Goal: Task Accomplishment & Management: Manage account settings

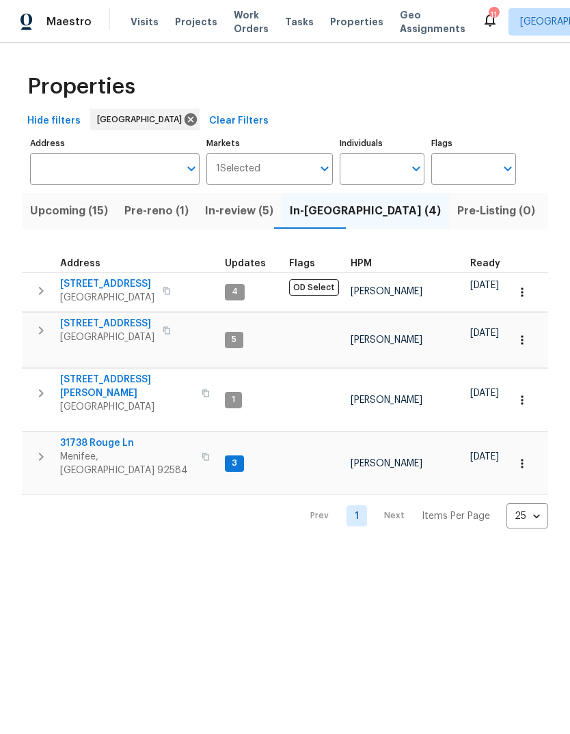
click at [150, 223] on button "Pre-reno (1)" at bounding box center [156, 211] width 81 height 36
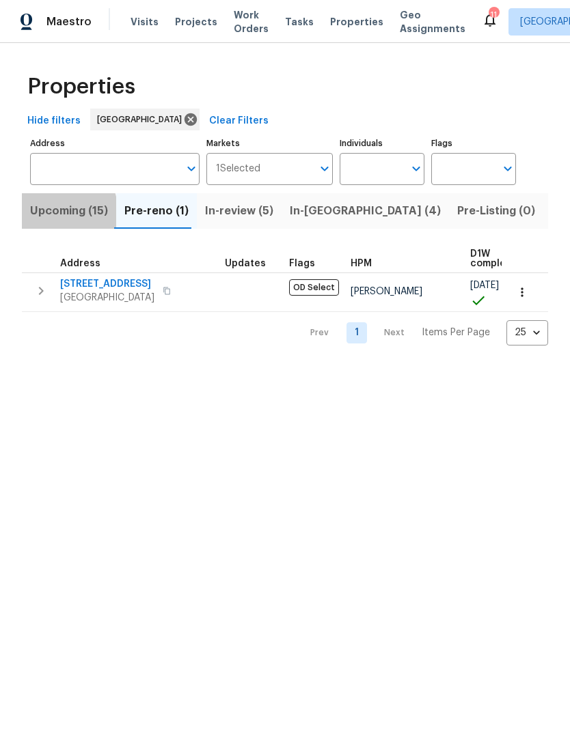
click at [55, 214] on span "Upcoming (15)" at bounding box center [69, 211] width 78 height 19
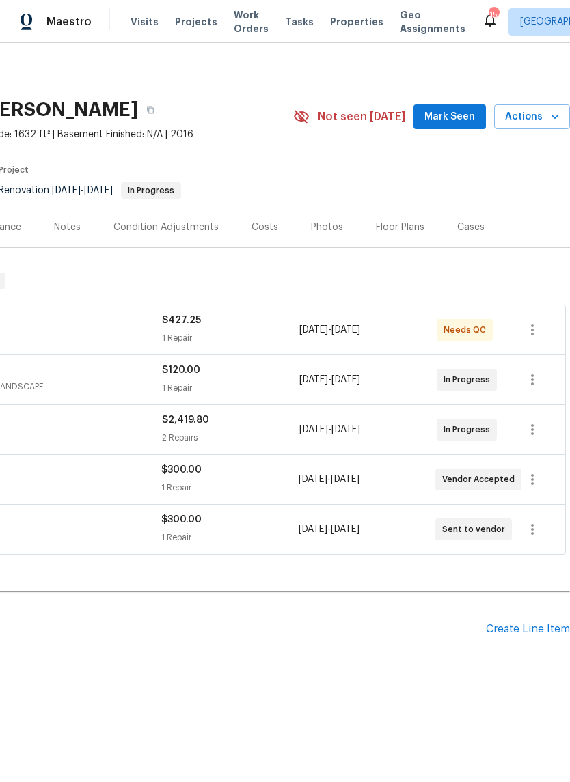
scroll to position [0, 202]
click at [468, 114] on span "Mark Seen" at bounding box center [449, 117] width 51 height 17
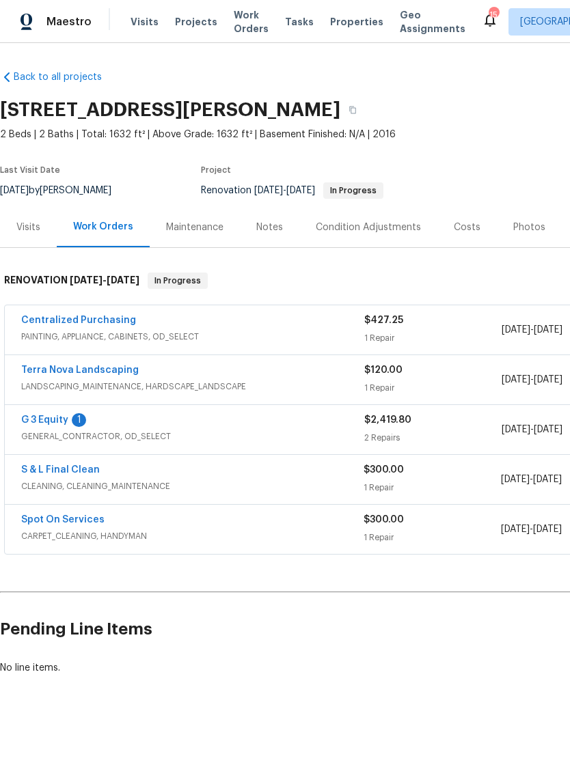
scroll to position [0, 0]
click at [44, 423] on link "G 3 Equity" at bounding box center [44, 420] width 47 height 10
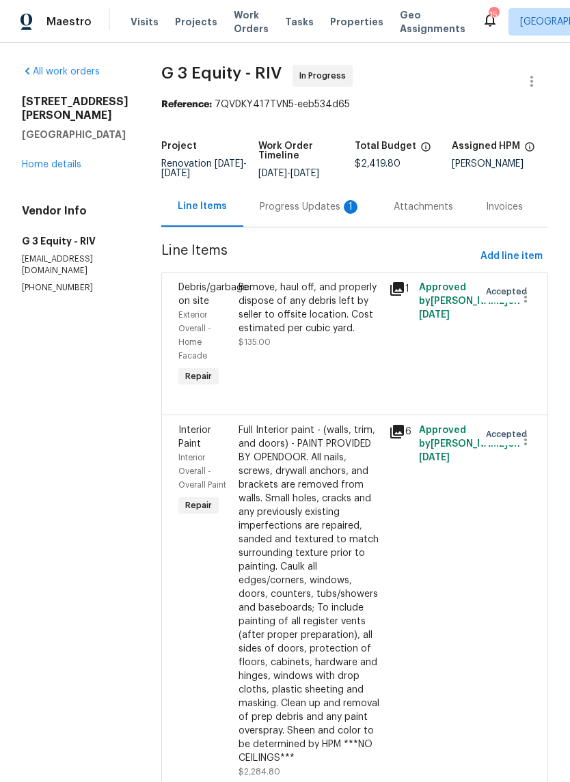
click at [281, 204] on div "Progress Updates 1" at bounding box center [310, 207] width 101 height 14
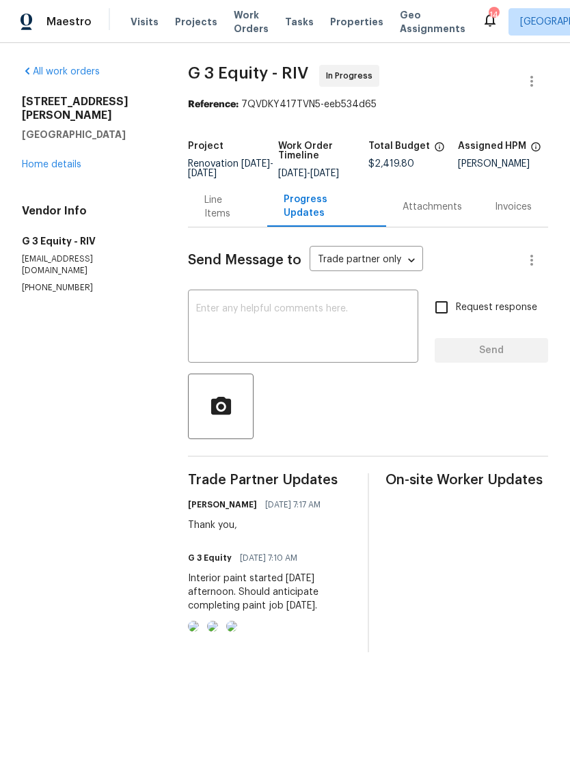
click at [59, 160] on link "Home details" at bounding box center [51, 165] width 59 height 10
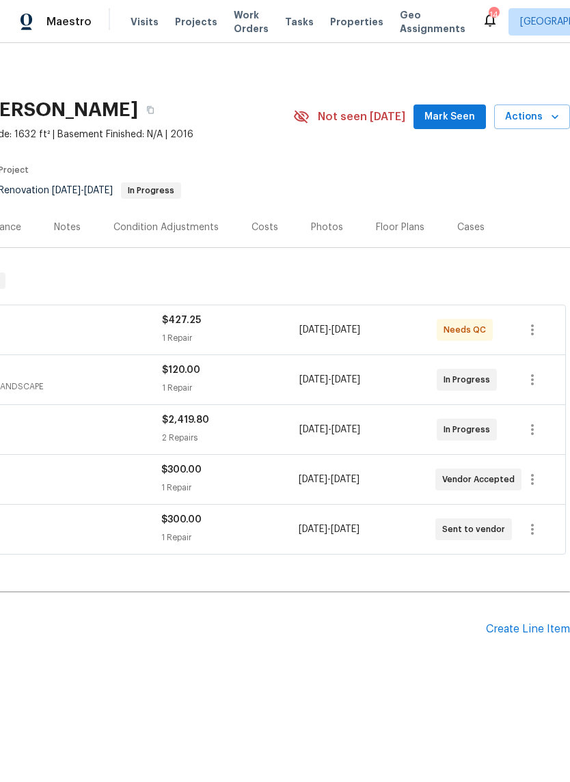
scroll to position [0, 202]
click at [540, 525] on icon "button" at bounding box center [532, 529] width 16 height 16
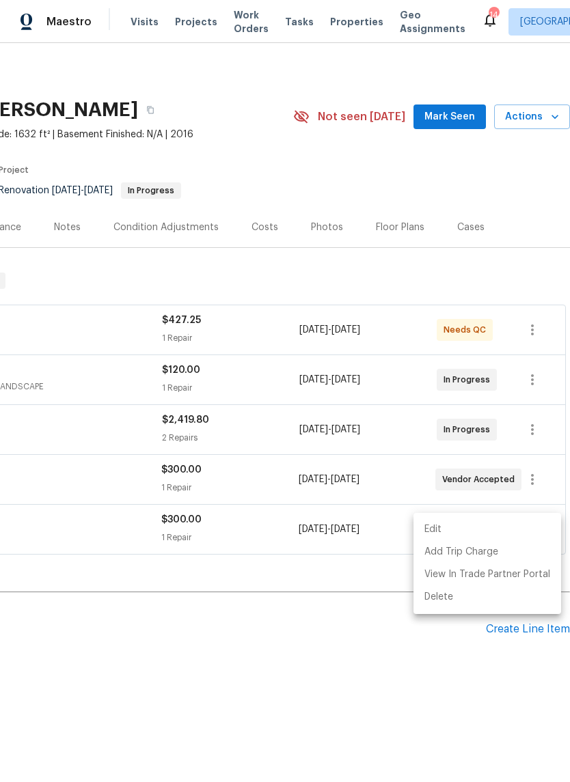
click at [441, 527] on li "Edit" at bounding box center [487, 529] width 148 height 23
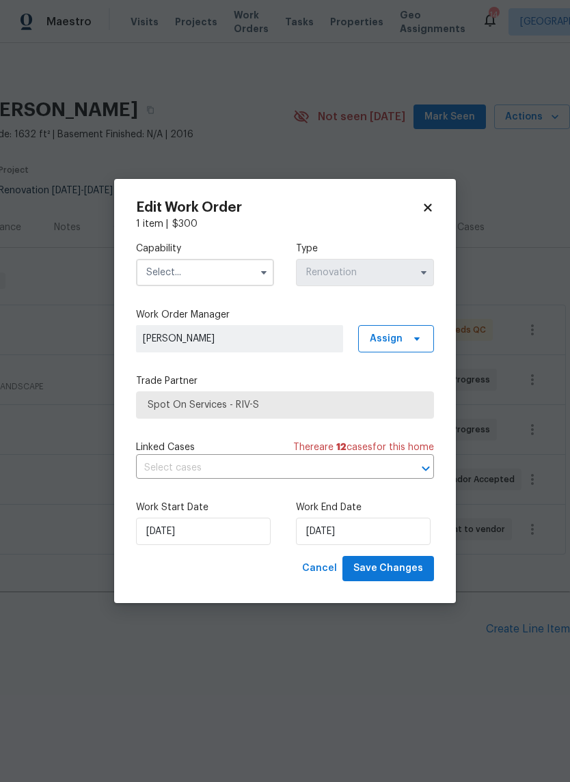
click at [250, 273] on input "text" at bounding box center [205, 272] width 138 height 27
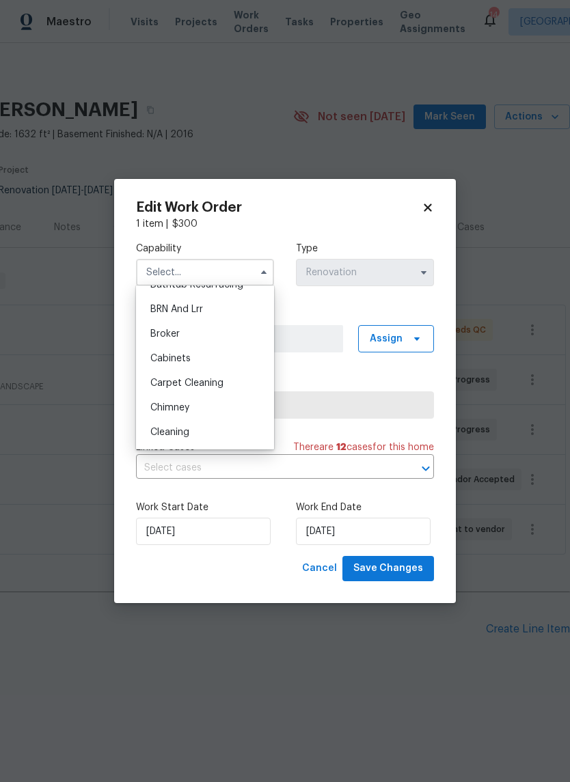
scroll to position [85, 0]
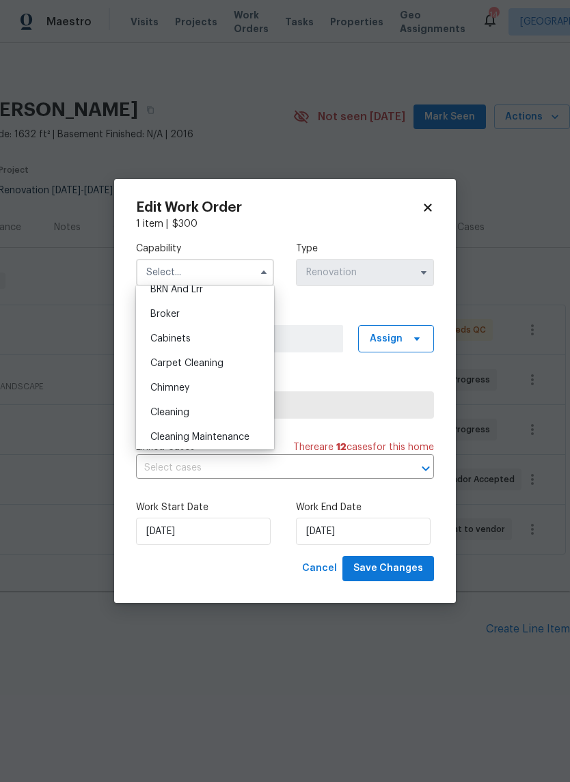
click at [186, 413] on span "Cleaning" at bounding box center [169, 413] width 39 height 10
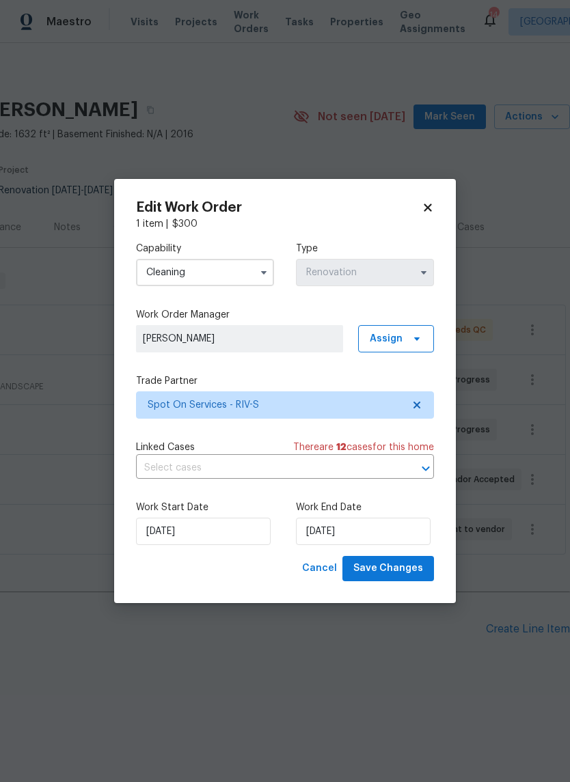
type input "Cleaning"
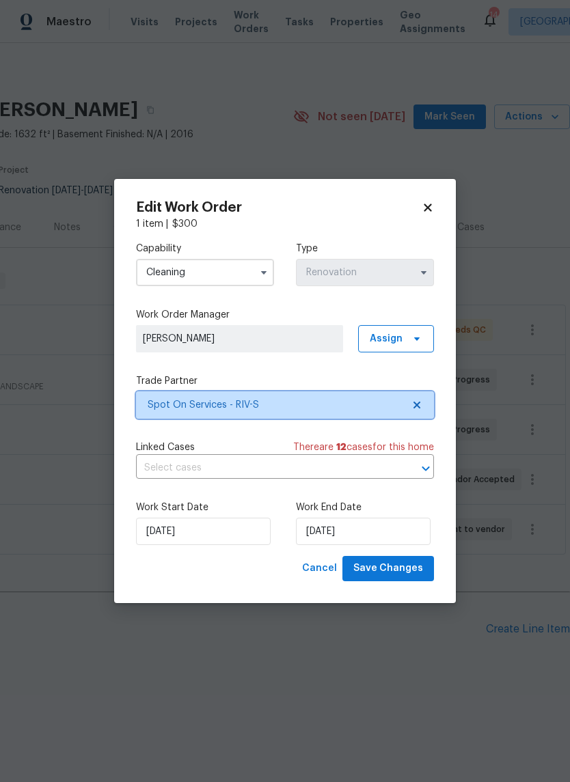
click at [419, 405] on icon at bounding box center [416, 405] width 7 height 7
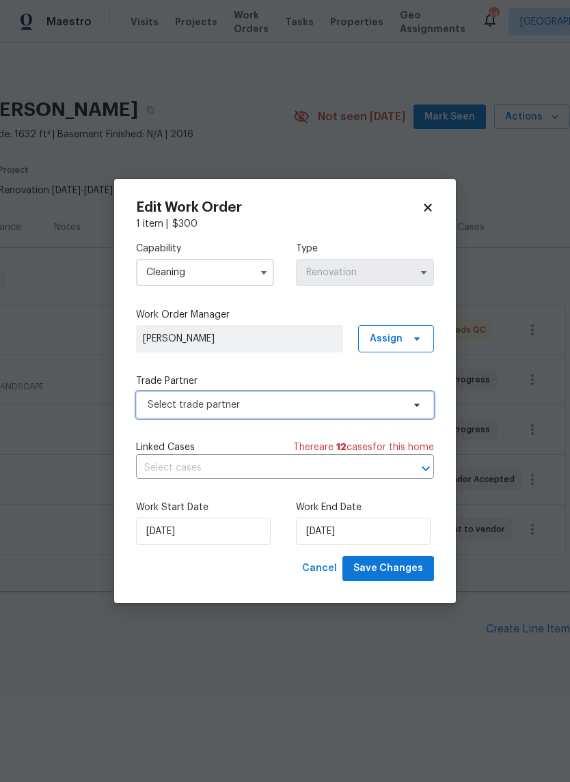
click at [421, 408] on icon at bounding box center [416, 405] width 11 height 11
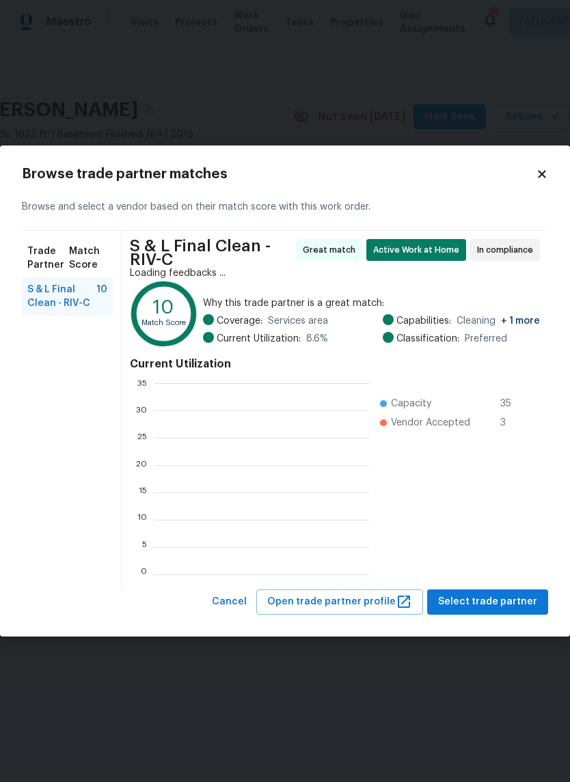
scroll to position [191, 214]
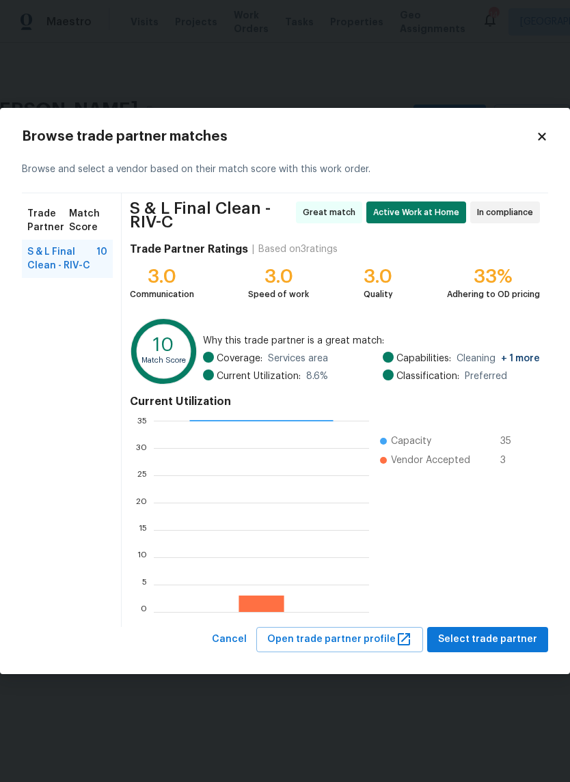
click at [486, 593] on ul "Capacity 35 Vendor Accepted 3" at bounding box center [451, 516] width 164 height 191
click at [482, 641] on span "Select trade partner" at bounding box center [487, 639] width 99 height 17
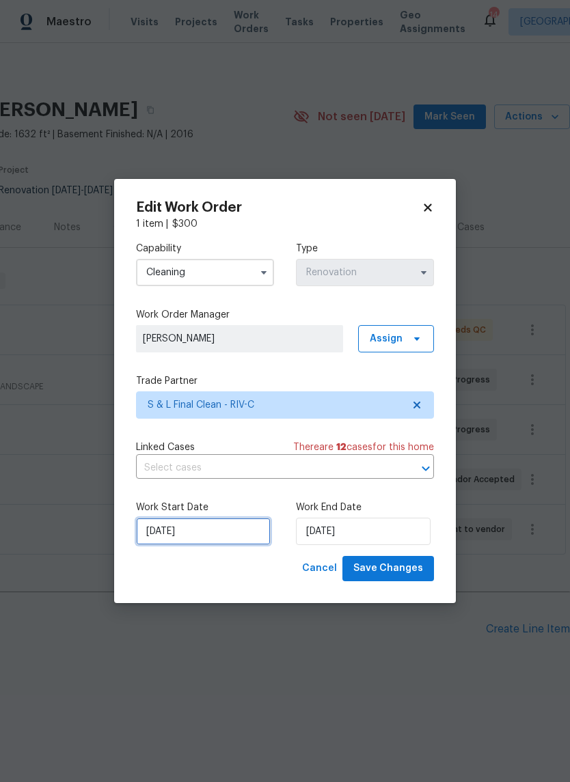
click at [195, 539] on input "8/20/2025" at bounding box center [203, 531] width 135 height 27
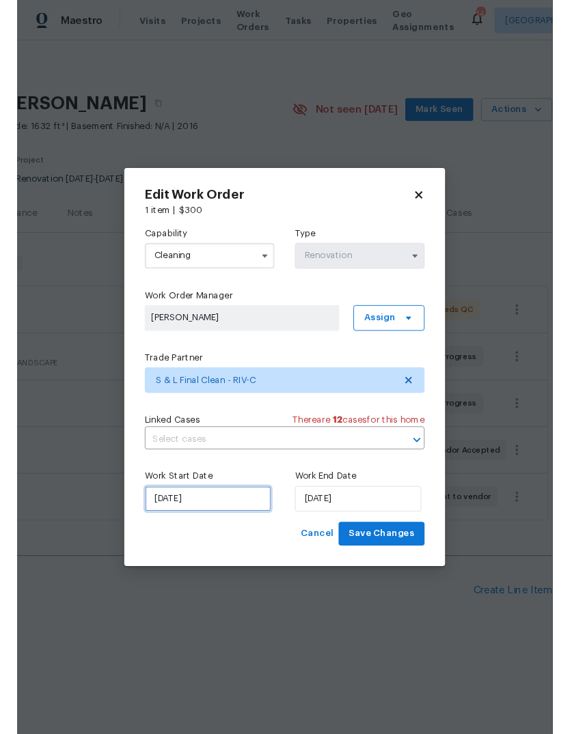
scroll to position [33, 0]
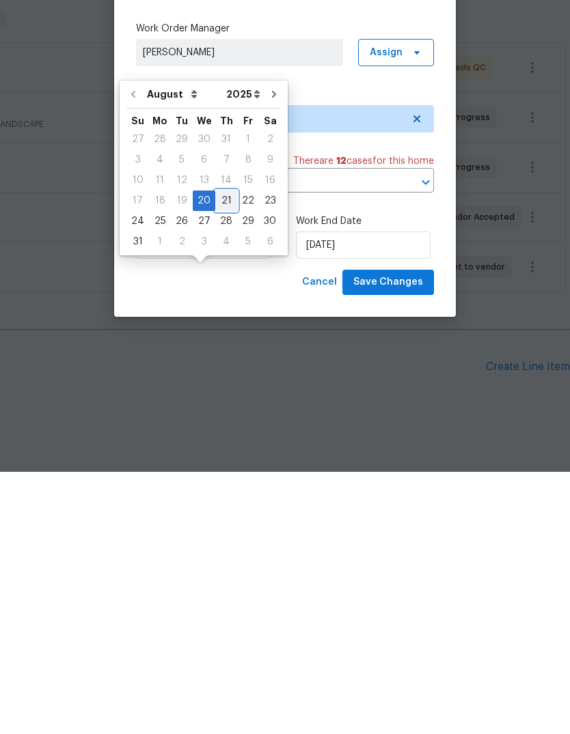
click at [217, 454] on div "21" at bounding box center [226, 463] width 22 height 19
type input "8/21/2025"
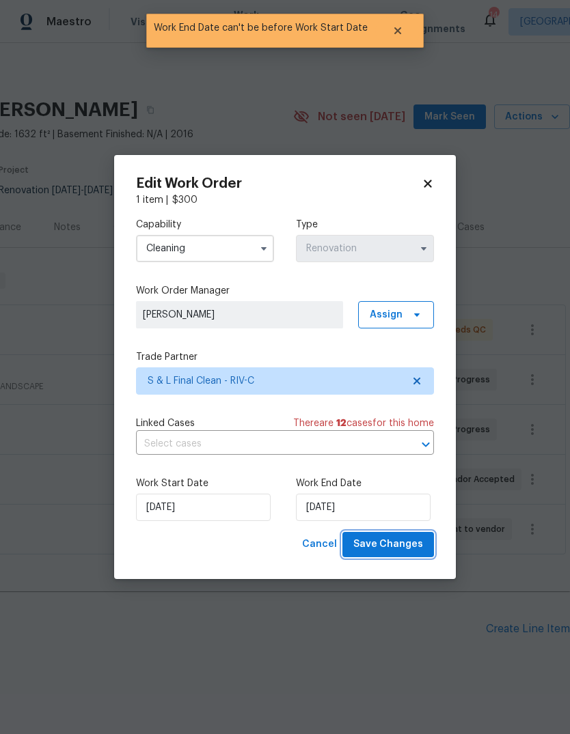
click at [395, 549] on span "Save Changes" at bounding box center [388, 544] width 70 height 17
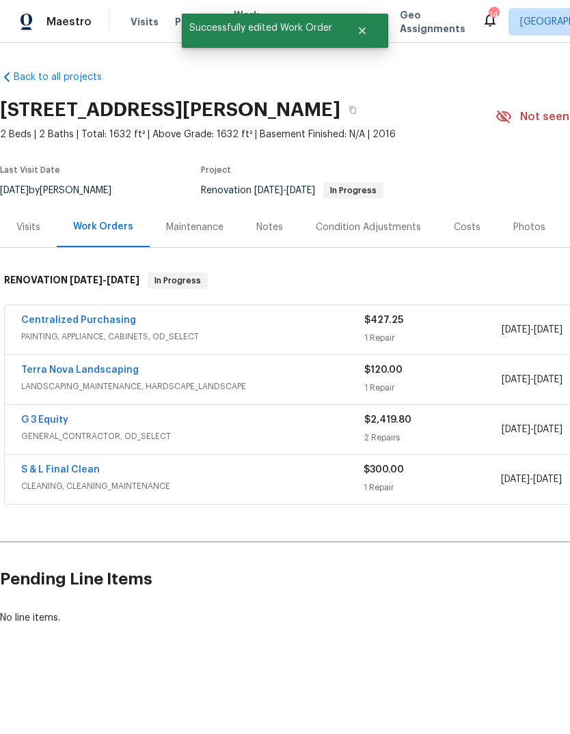
scroll to position [0, 0]
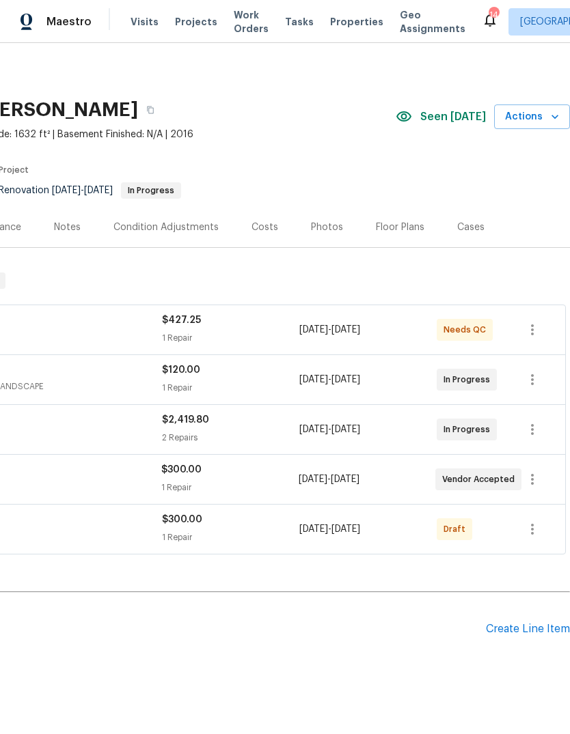
scroll to position [0, 202]
click at [540, 478] on icon "button" at bounding box center [532, 479] width 16 height 16
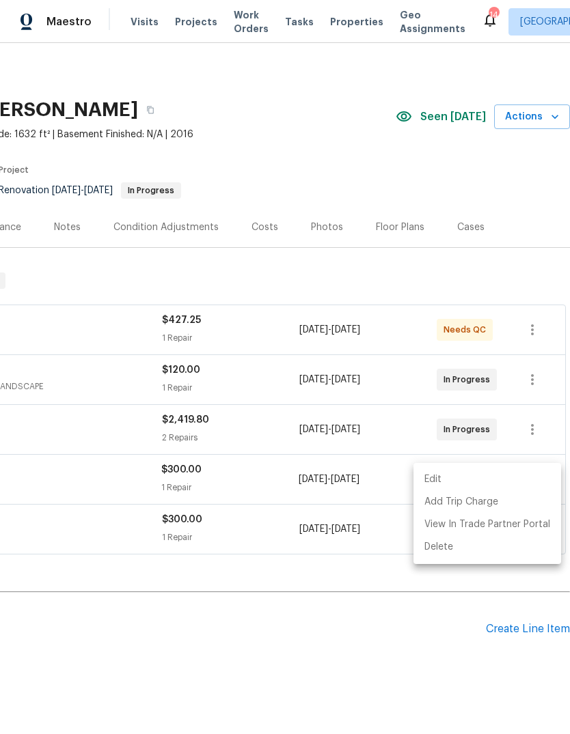
click at [430, 480] on li "Edit" at bounding box center [487, 480] width 148 height 23
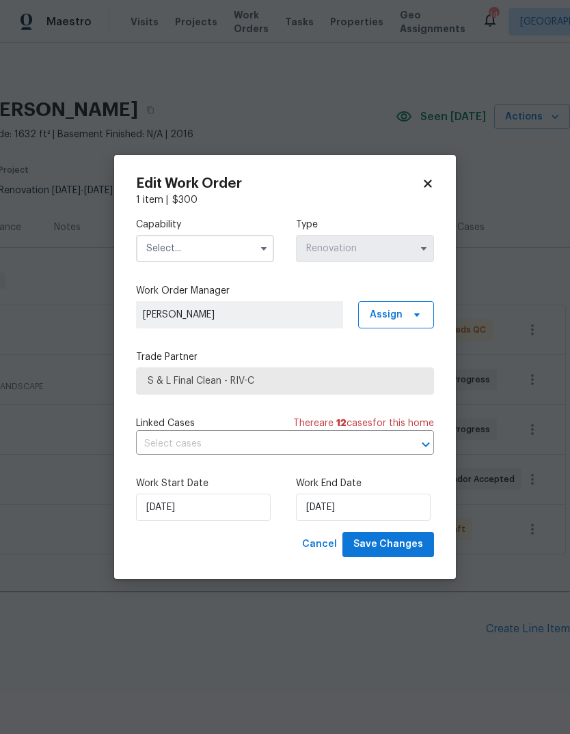
click at [240, 249] on input "text" at bounding box center [205, 248] width 138 height 27
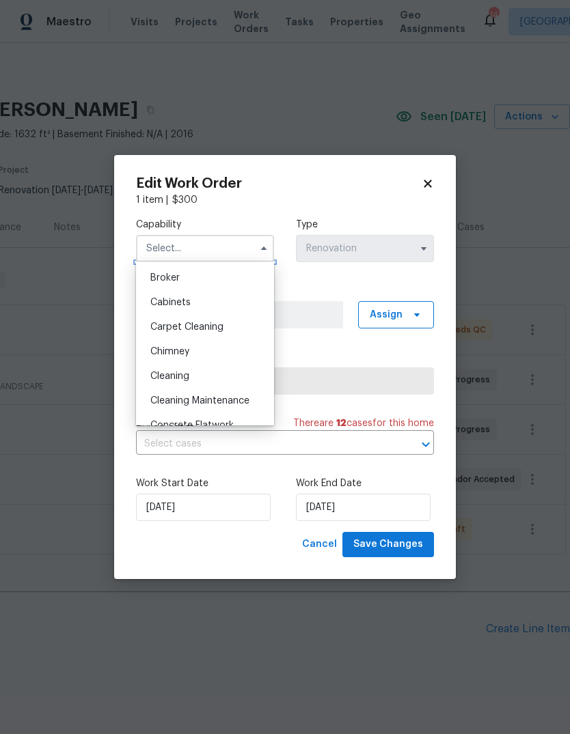
scroll to position [98, 0]
click at [178, 381] on div "Cleaning" at bounding box center [204, 375] width 131 height 25
type input "Cleaning"
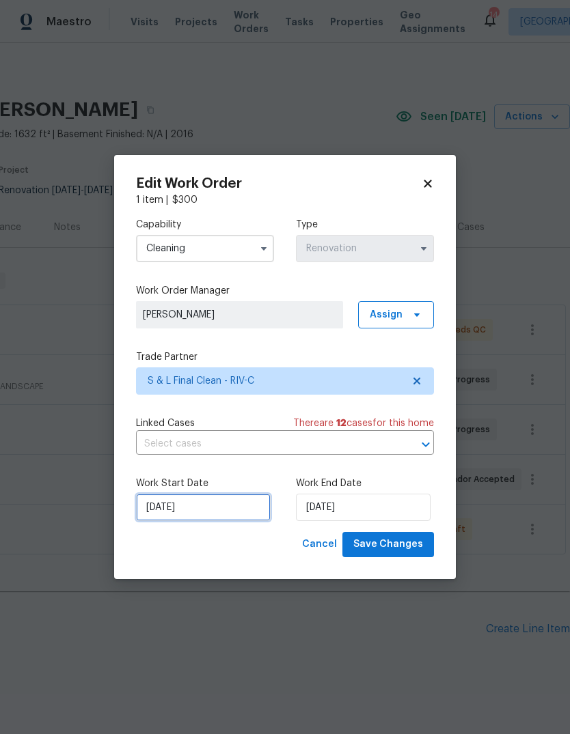
click at [189, 511] on input "8/20/2025" at bounding box center [203, 507] width 135 height 27
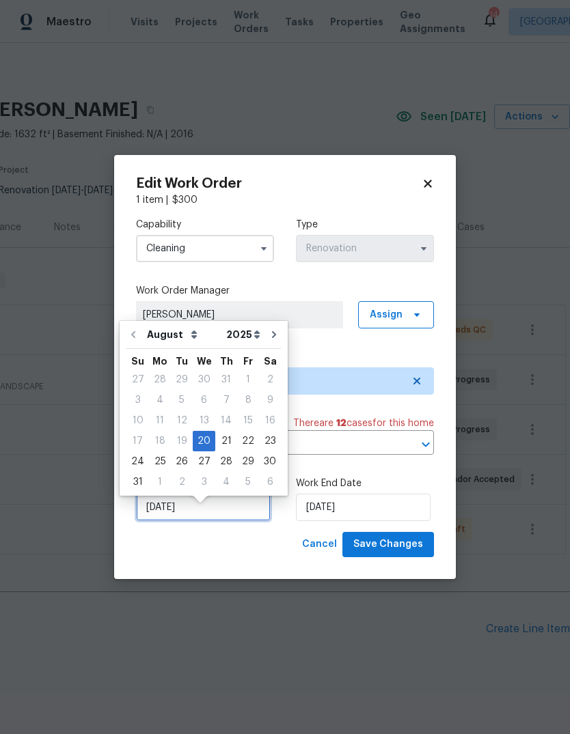
scroll to position [10, 0]
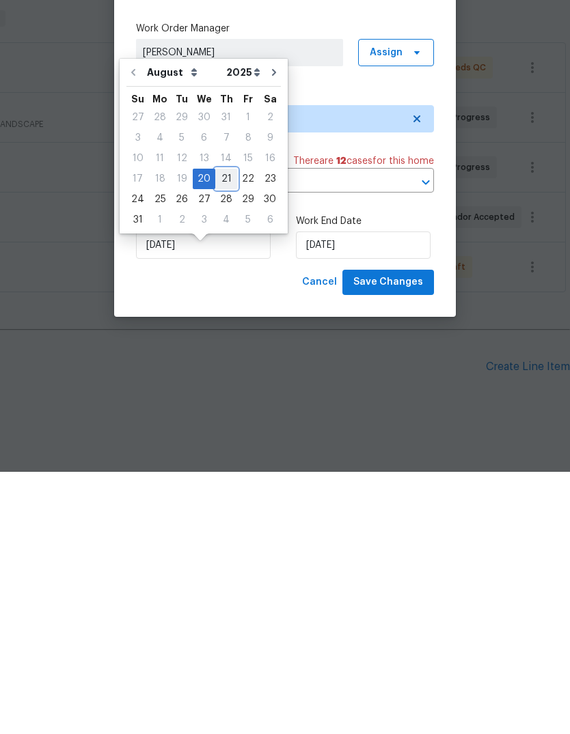
click at [227, 432] on div "21" at bounding box center [226, 441] width 22 height 19
type input "8/21/2025"
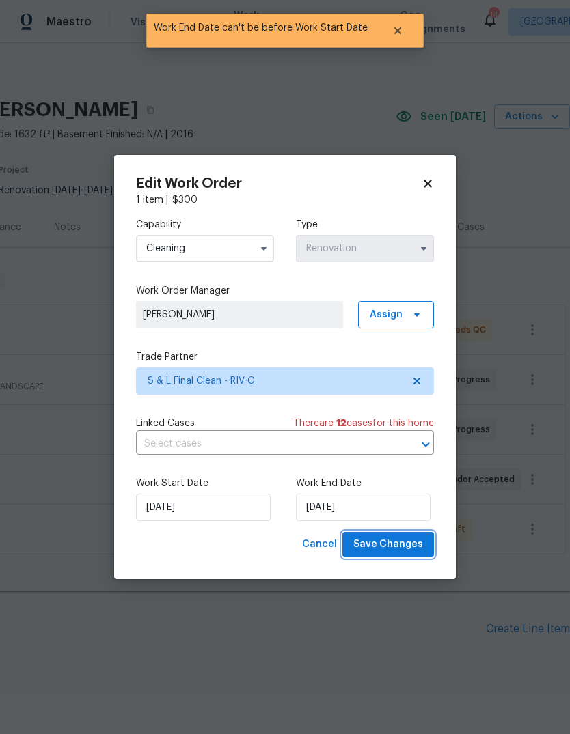
click at [392, 547] on span "Save Changes" at bounding box center [388, 544] width 70 height 17
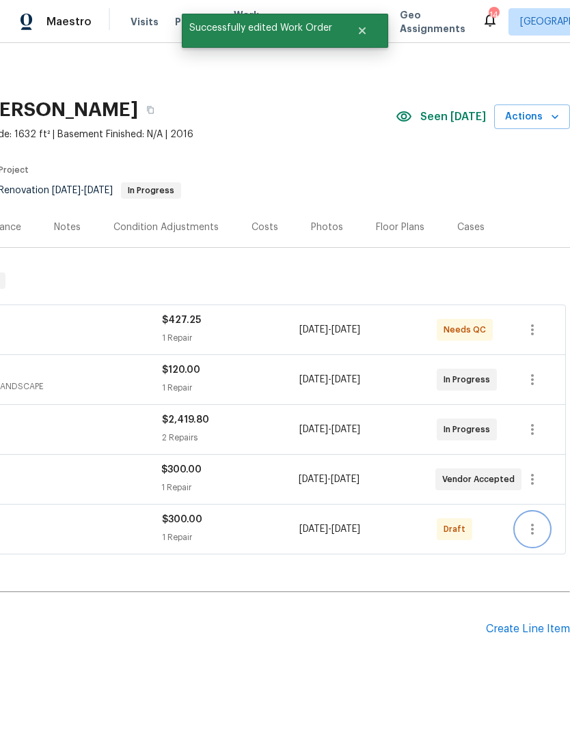
click at [529, 521] on icon "button" at bounding box center [532, 529] width 16 height 16
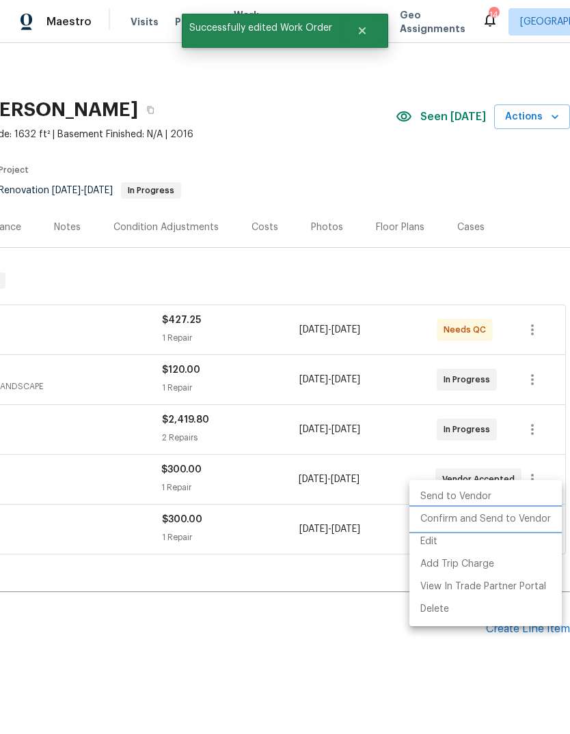
click at [475, 512] on li "Confirm and Send to Vendor" at bounding box center [485, 519] width 152 height 23
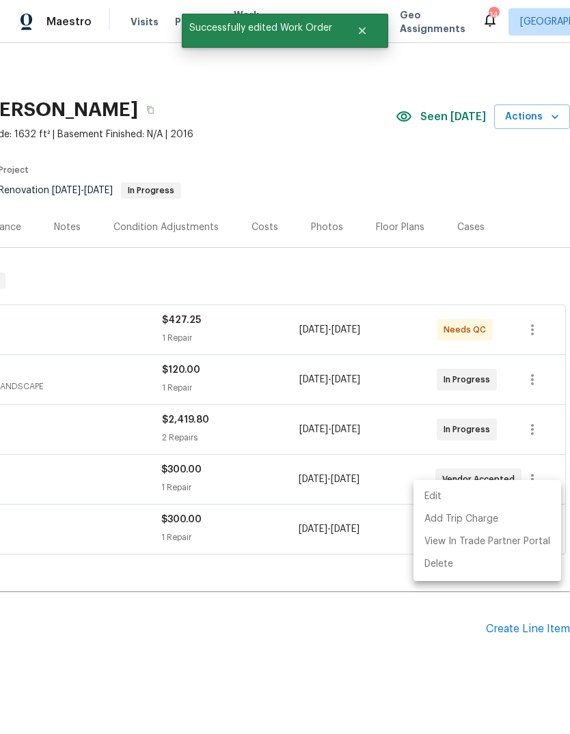
click at [295, 651] on div at bounding box center [285, 367] width 570 height 734
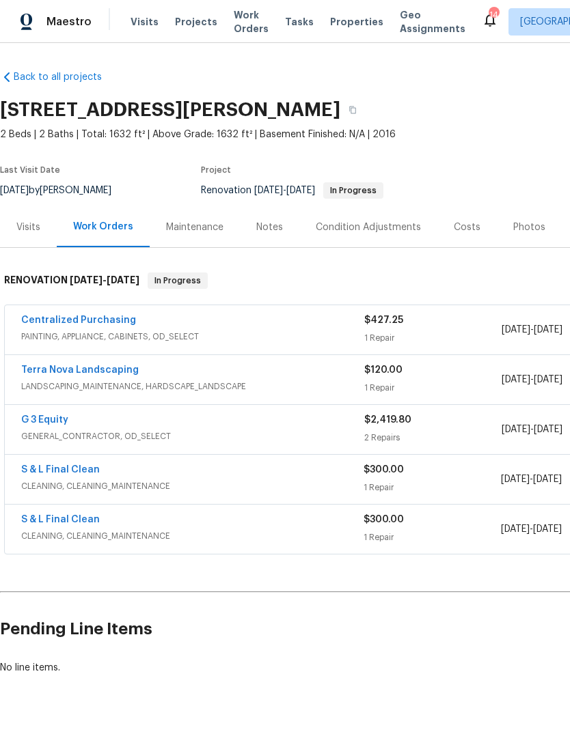
scroll to position [0, 0]
click at [268, 221] on div "Notes" at bounding box center [269, 228] width 27 height 14
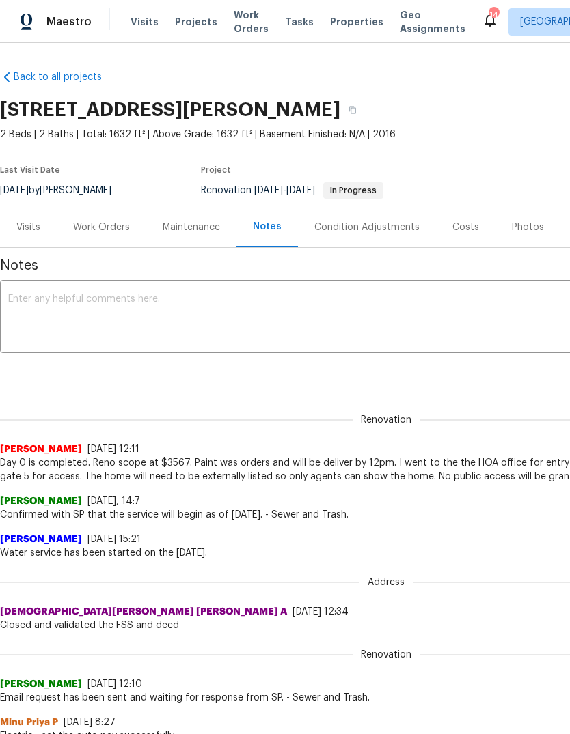
click at [83, 308] on textarea at bounding box center [385, 318] width 755 height 48
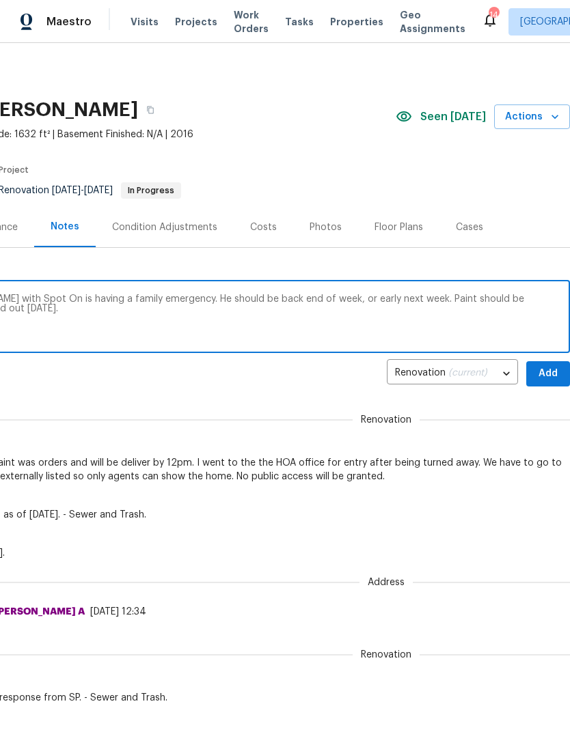
scroll to position [0, 202]
type textarea "Added carpet cleaning to S&L. Robert with Spot On is having a family emergency.…"
click at [551, 372] on span "Add" at bounding box center [548, 373] width 22 height 17
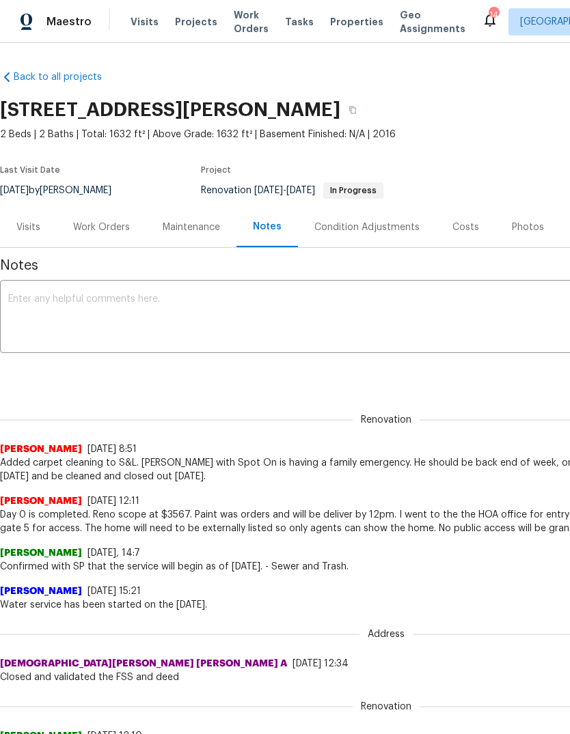
scroll to position [0, 0]
click at [356, 113] on icon "button" at bounding box center [352, 111] width 7 height 8
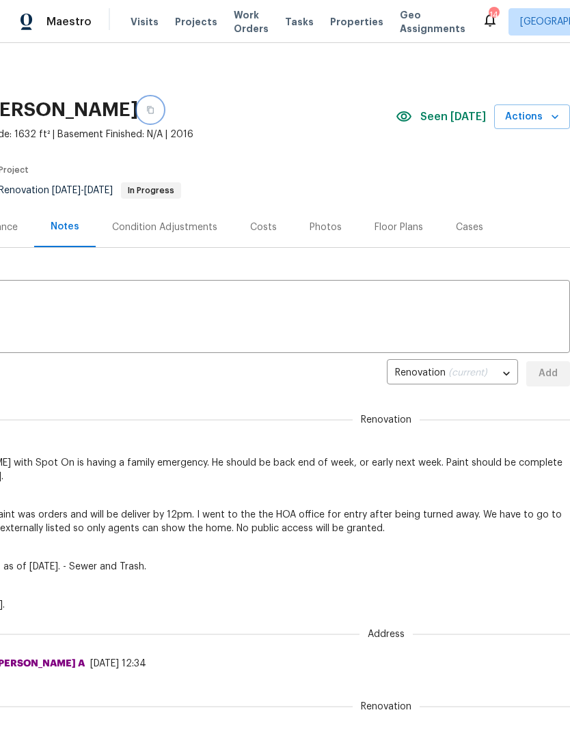
scroll to position [0, 202]
click at [543, 119] on span "Actions" at bounding box center [532, 117] width 54 height 17
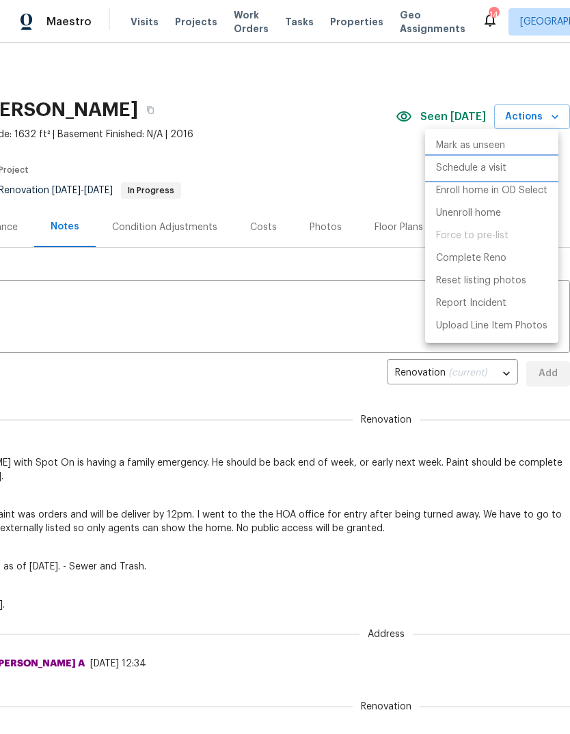
click at [483, 166] on p "Schedule a visit" at bounding box center [471, 168] width 70 height 14
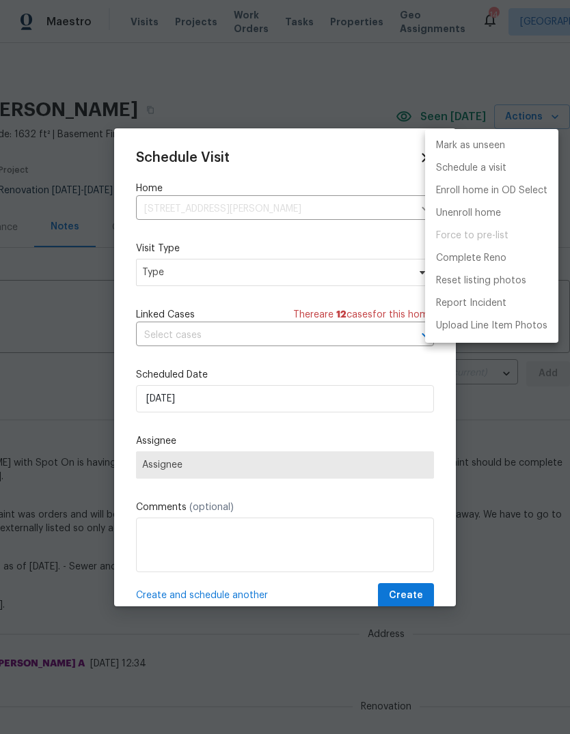
click at [234, 276] on div at bounding box center [285, 367] width 570 height 734
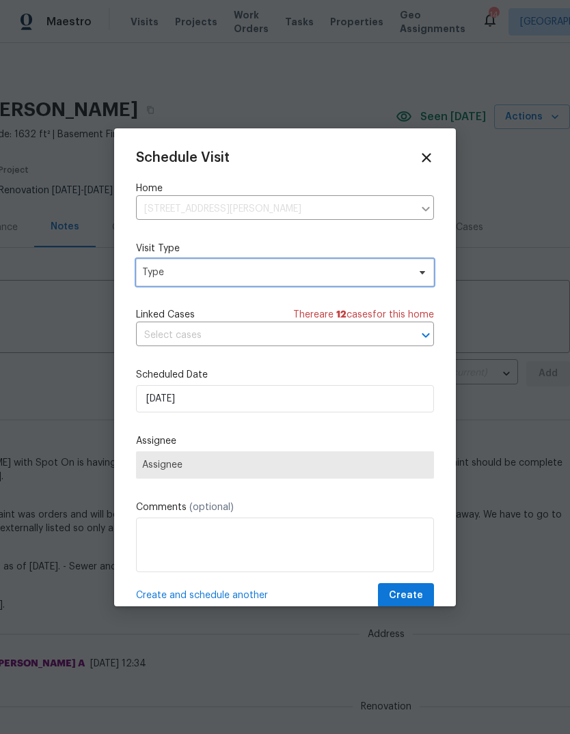
click at [307, 271] on span "Type" at bounding box center [275, 273] width 266 height 14
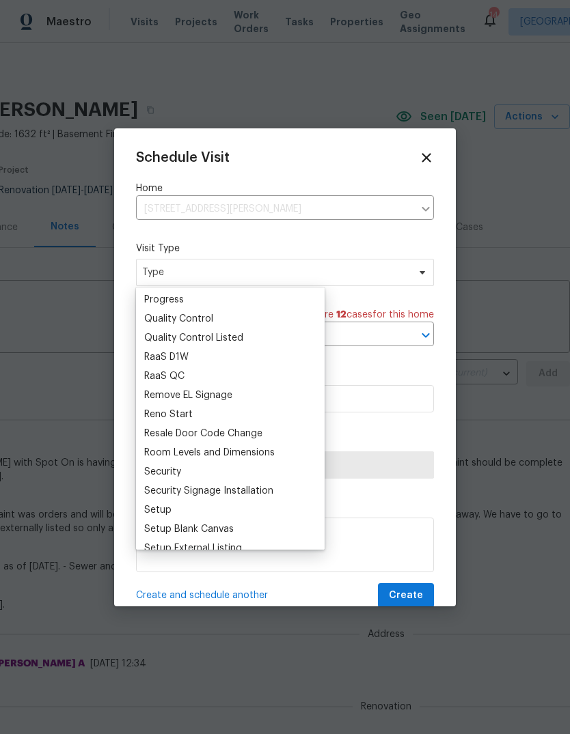
scroll to position [902, 0]
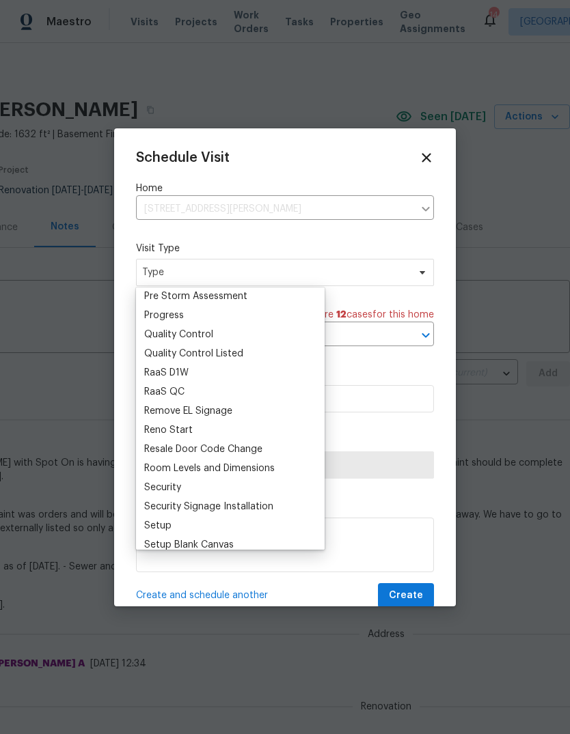
click at [174, 313] on div "Progress" at bounding box center [164, 316] width 40 height 14
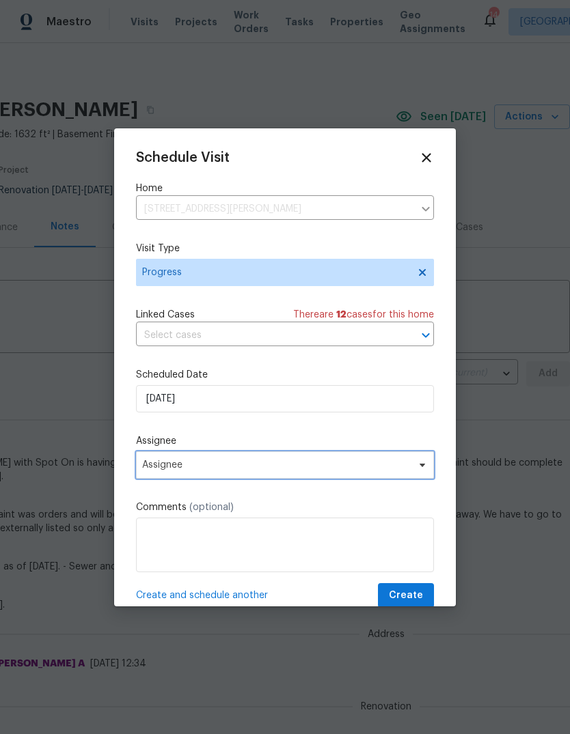
click at [418, 471] on icon at bounding box center [422, 465] width 11 height 11
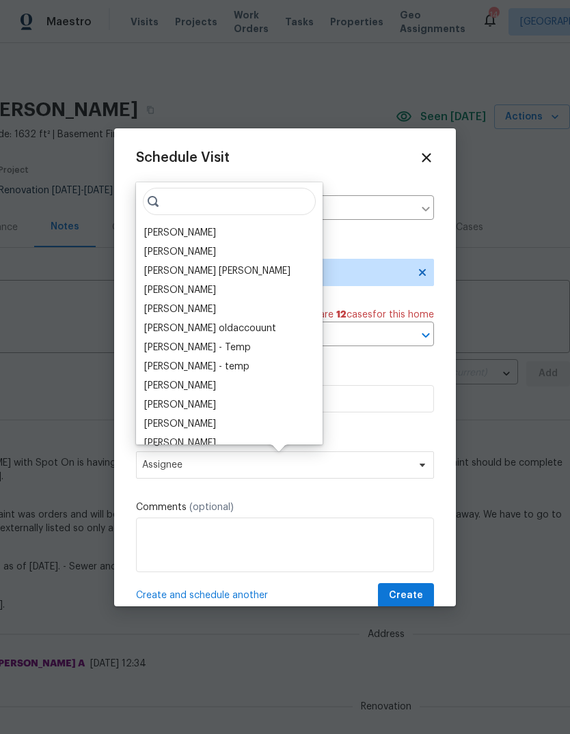
click at [178, 229] on div "[PERSON_NAME]" at bounding box center [180, 233] width 72 height 14
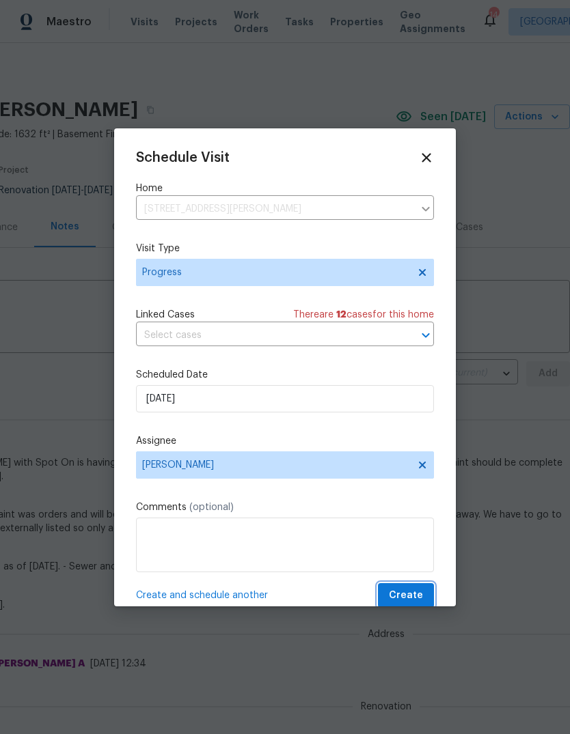
click at [410, 593] on span "Create" at bounding box center [406, 595] width 34 height 17
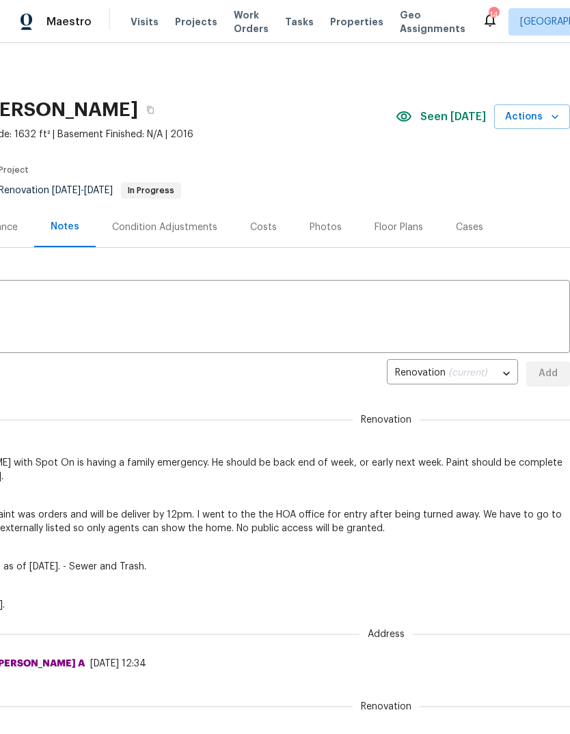
click at [137, 20] on span "Visits" at bounding box center [144, 22] width 28 height 14
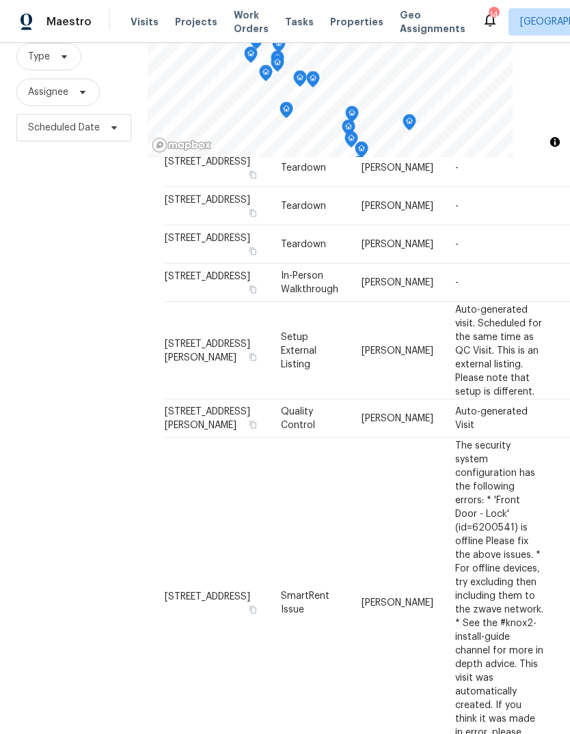
scroll to position [837, 0]
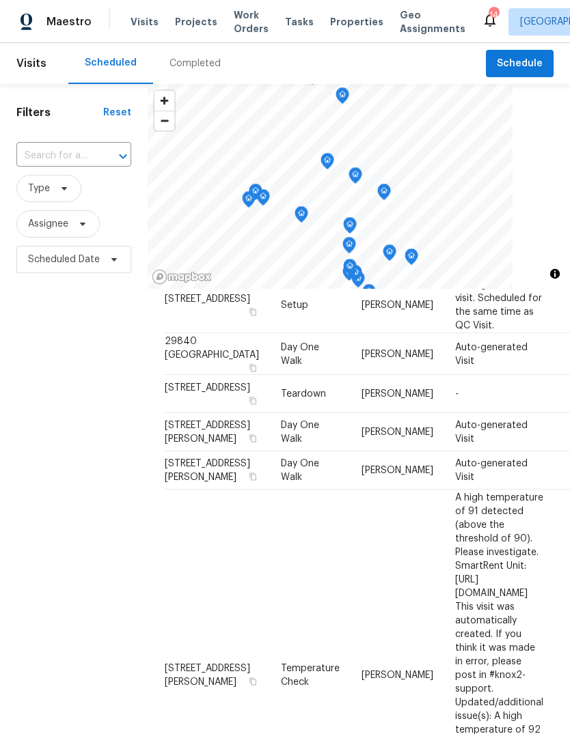
scroll to position [0, 0]
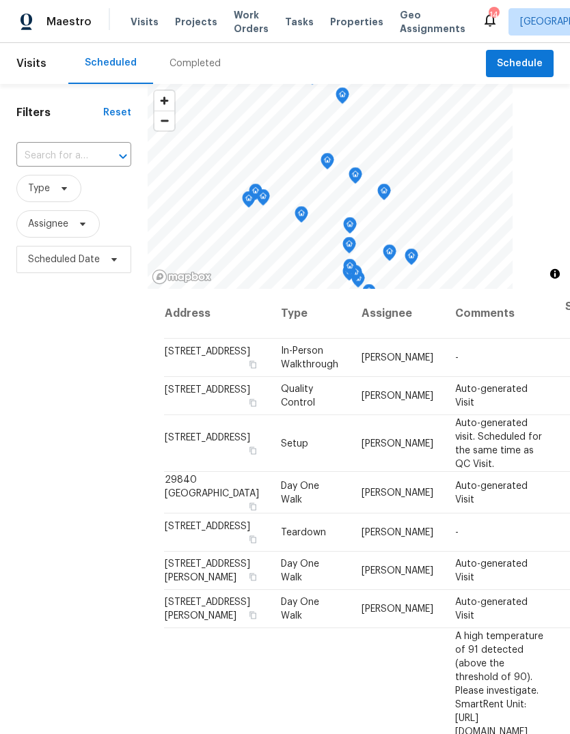
click at [196, 55] on div "Completed" at bounding box center [195, 63] width 84 height 41
